Goal: Navigation & Orientation: Find specific page/section

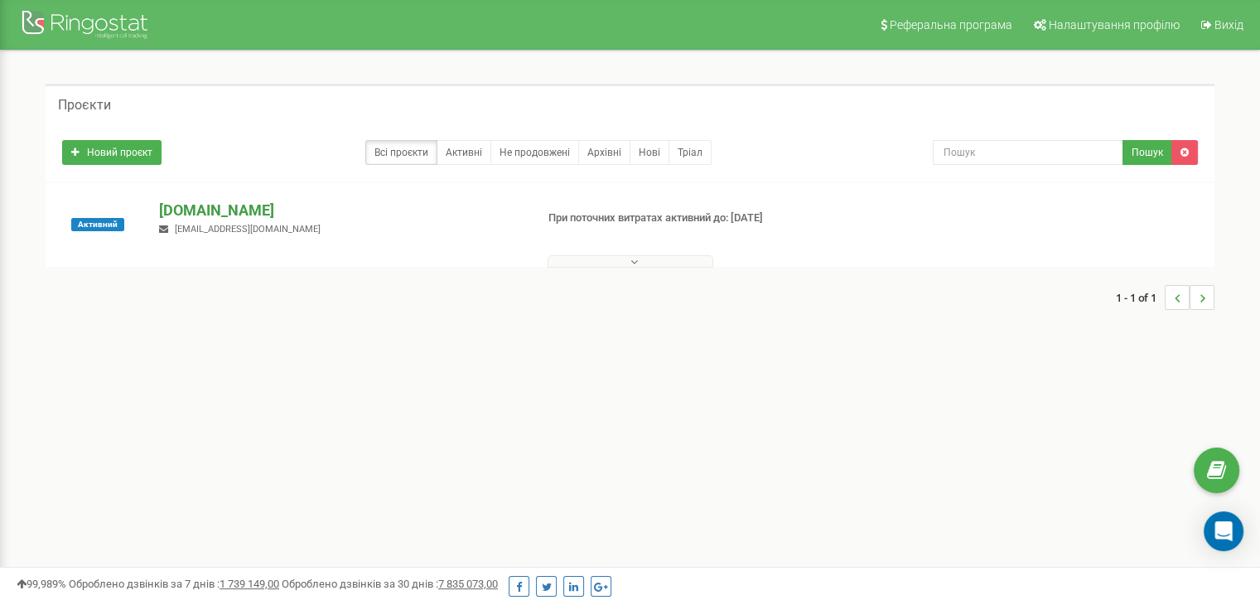
click at [197, 210] on p "[DOMAIN_NAME]" at bounding box center [340, 211] width 362 height 22
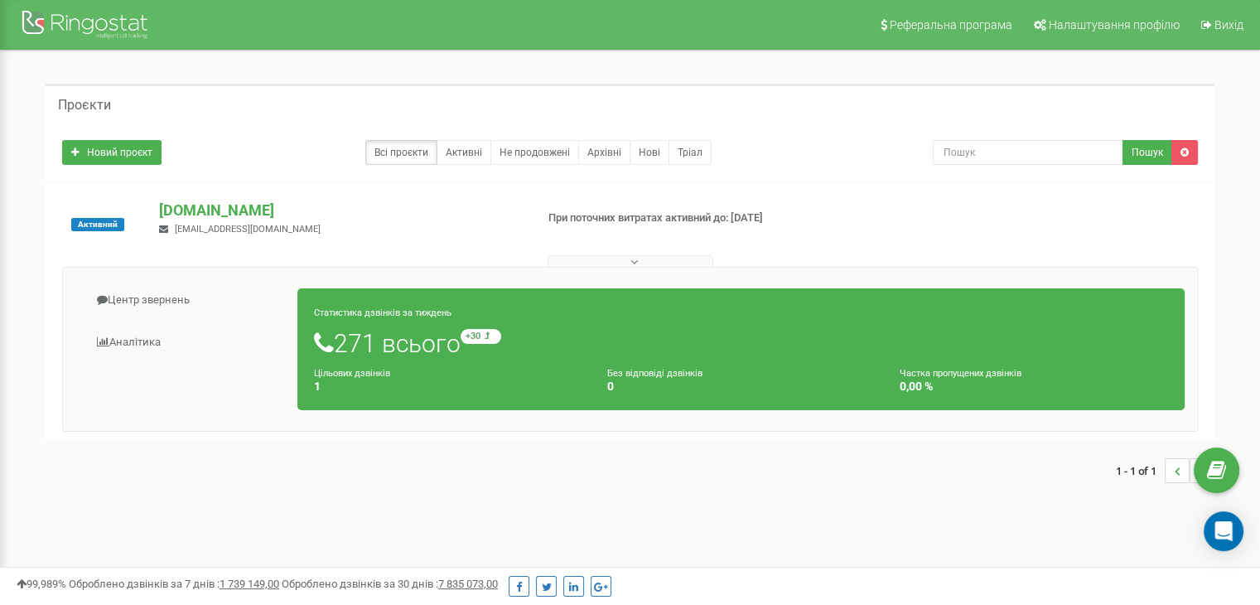
click at [320, 336] on icon at bounding box center [324, 343] width 20 height 25
click at [367, 345] on h1 "271 всього +30 відносно минулого тижня" at bounding box center [741, 343] width 854 height 28
click at [215, 214] on p "[DOMAIN_NAME]" at bounding box center [340, 211] width 362 height 22
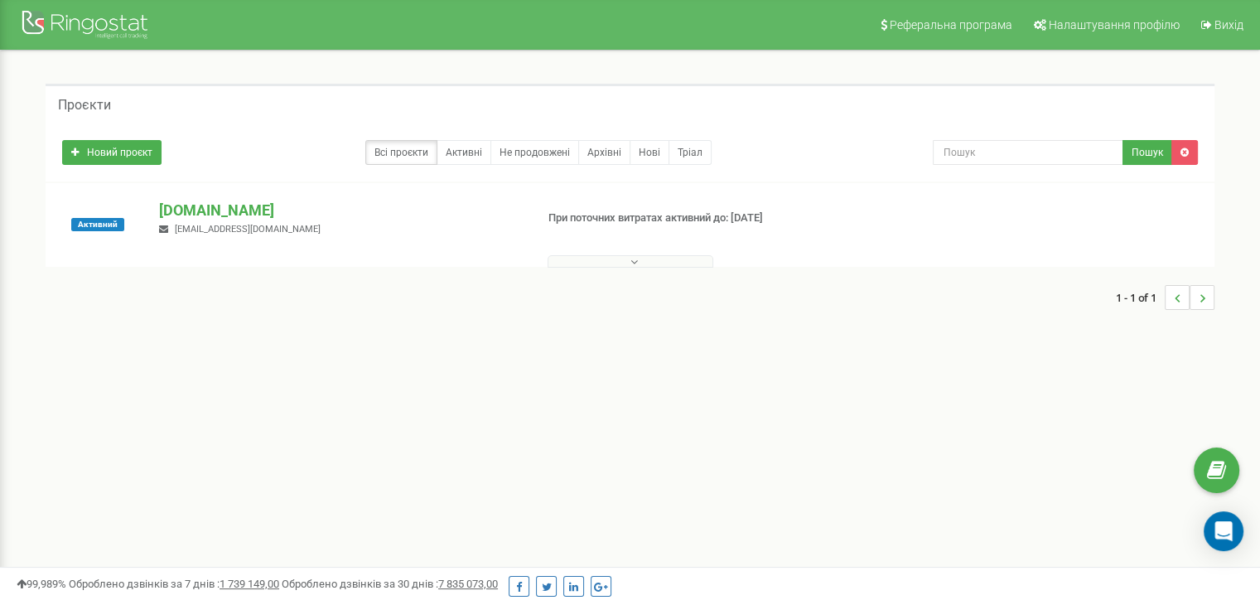
click at [214, 224] on span "[EMAIL_ADDRESS][DOMAIN_NAME]" at bounding box center [248, 229] width 146 height 11
click at [171, 216] on p "[DOMAIN_NAME]" at bounding box center [340, 211] width 362 height 22
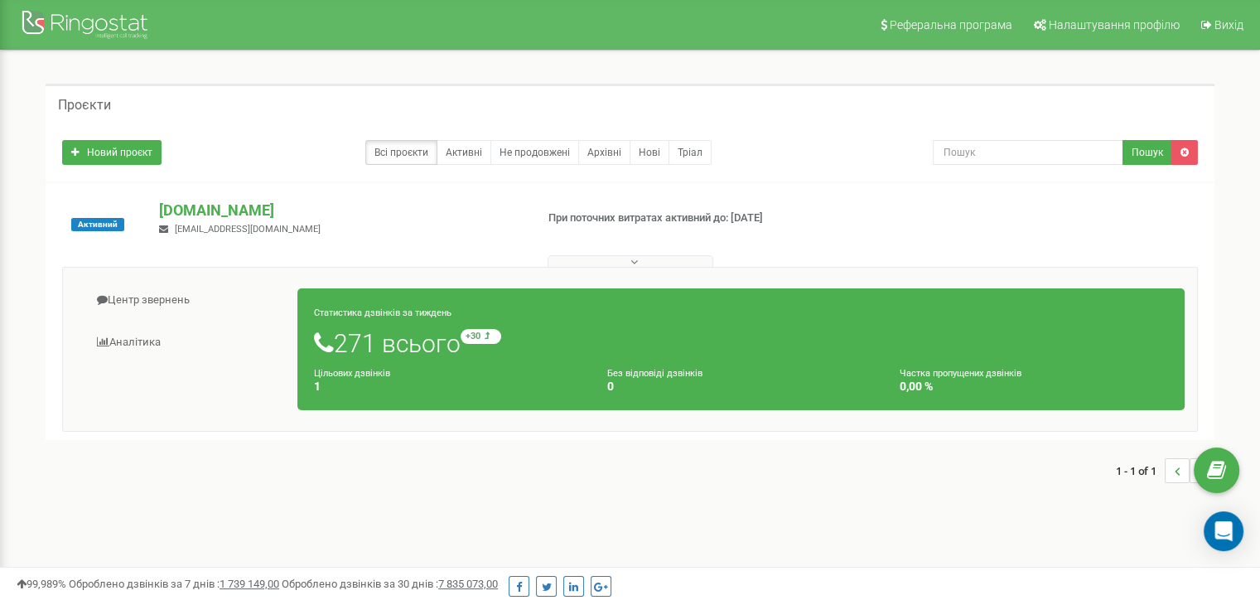
click at [627, 266] on button at bounding box center [631, 261] width 166 height 12
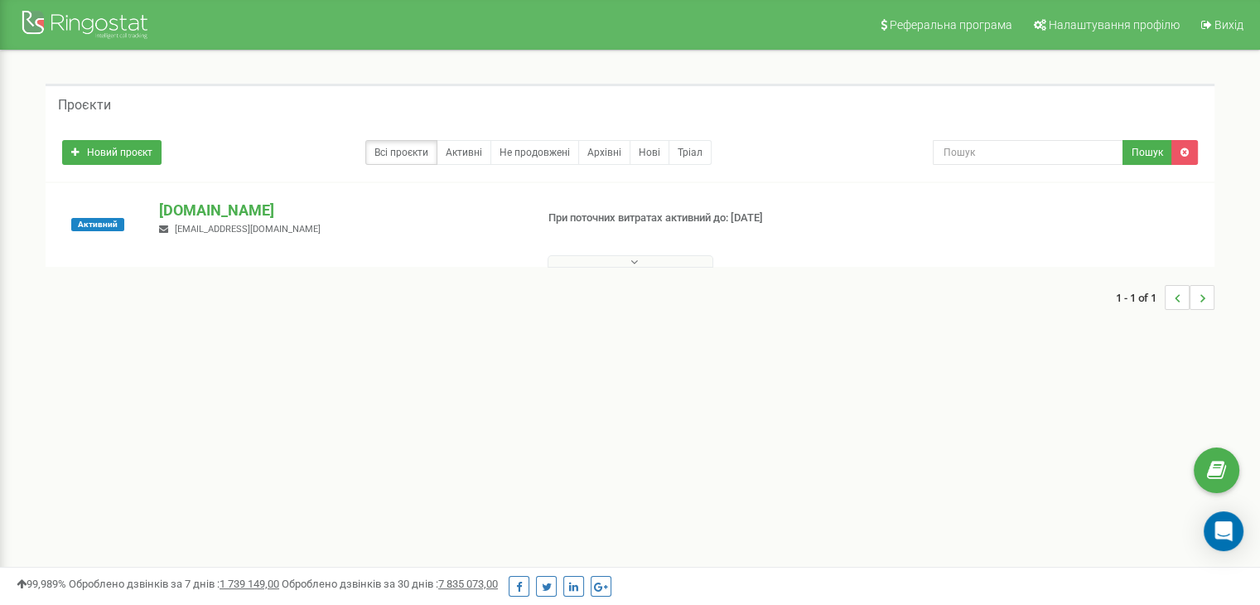
click at [629, 263] on button at bounding box center [631, 261] width 166 height 12
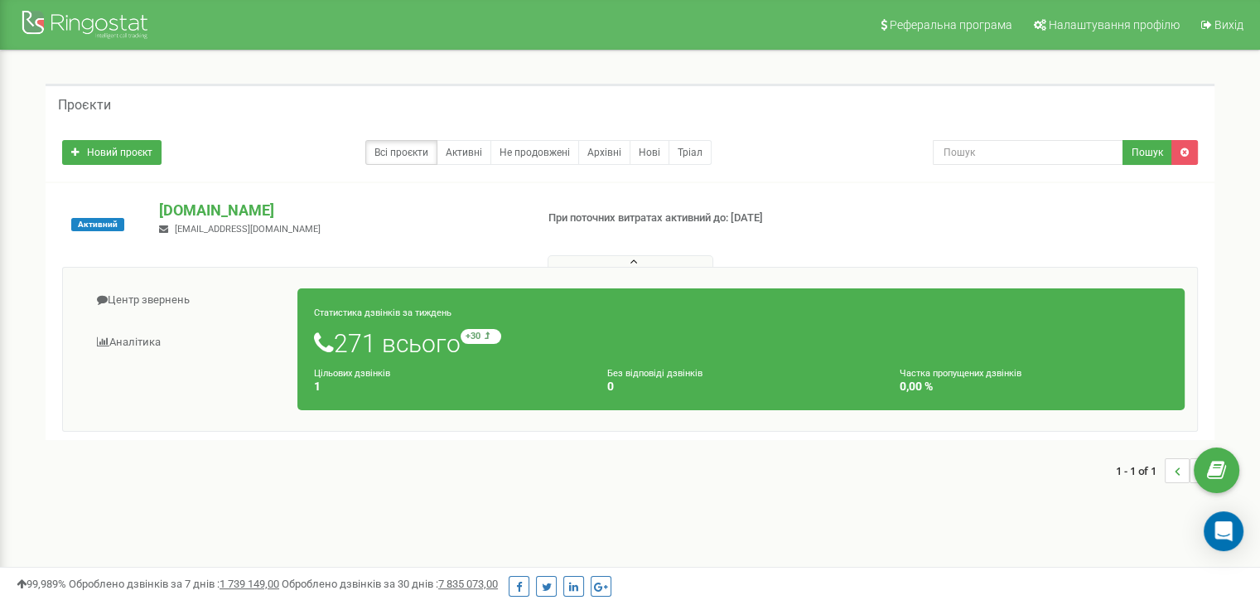
click at [394, 345] on h1 "271 всього +30 відносно минулого тижня" at bounding box center [741, 343] width 854 height 28
click at [384, 153] on link "Всі проєкти" at bounding box center [401, 152] width 72 height 25
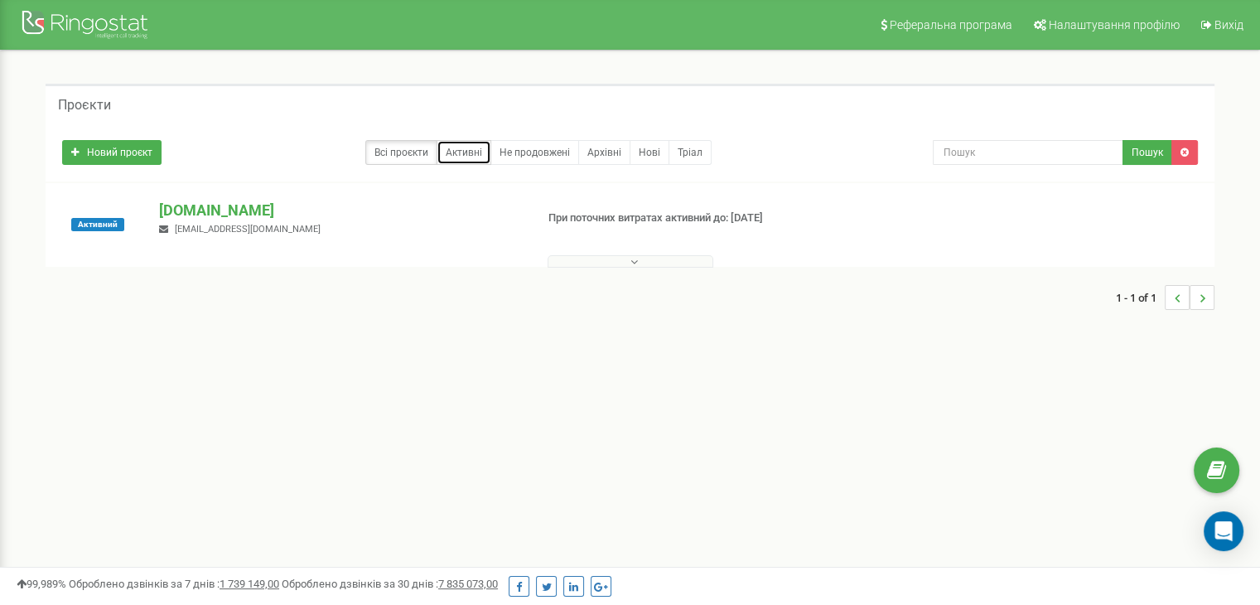
click at [464, 157] on link "Активні" at bounding box center [464, 152] width 55 height 25
click at [953, 336] on div "Проєкти Новий проєкт Всі проєкти Активні Не продовжені Архівні Нові Тріал Пошук" at bounding box center [629, 205] width 1235 height 309
drag, startPoint x: 1244, startPoint y: 0, endPoint x: 465, endPoint y: 418, distance: 884.7
click at [465, 418] on div "Реферальна програма Налаштування профілю Вихід Проєкти Новий проєкт Всі проєкти…" at bounding box center [630, 497] width 1260 height 994
click at [209, 349] on div "Проєкти Новий проєкт Всі проєкти Активні Не продовжені Архівні Нові Тріал Пошук" at bounding box center [629, 205] width 1235 height 309
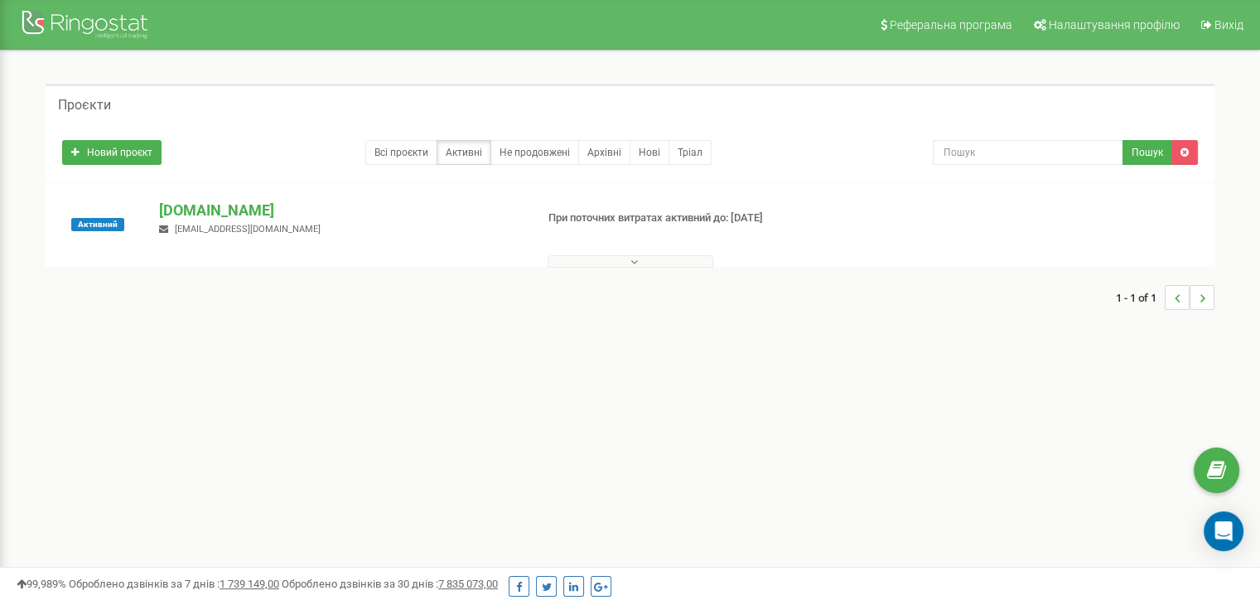
click at [1166, 471] on div "Реферальна програма Налаштування профілю Вихід Проєкти Новий проєкт Всі проєкти…" at bounding box center [630, 497] width 1260 height 994
click at [1213, 467] on icon at bounding box center [1216, 470] width 19 height 25
click at [1148, 31] on span "Налаштування профілю" at bounding box center [1114, 24] width 131 height 13
click at [186, 207] on p "[DOMAIN_NAME]" at bounding box center [340, 211] width 362 height 22
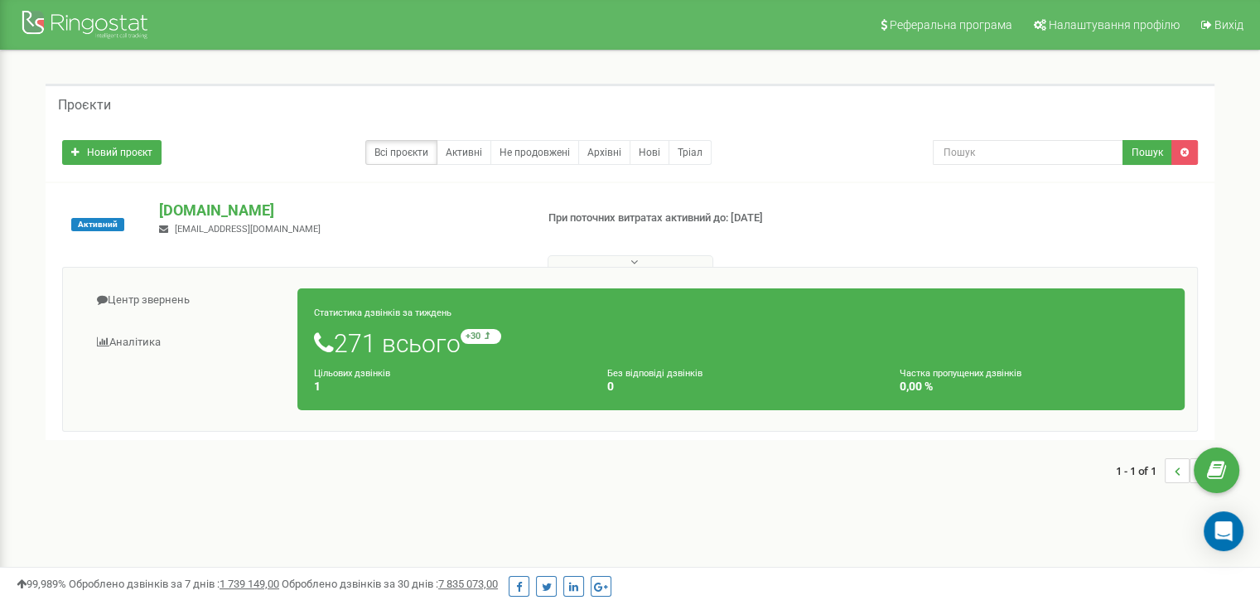
click at [318, 341] on icon at bounding box center [324, 343] width 20 height 25
click at [162, 227] on icon at bounding box center [163, 229] width 9 height 9
click at [216, 231] on span "[EMAIL_ADDRESS][DOMAIN_NAME]" at bounding box center [248, 229] width 146 height 11
